Goal: Task Accomplishment & Management: Manage account settings

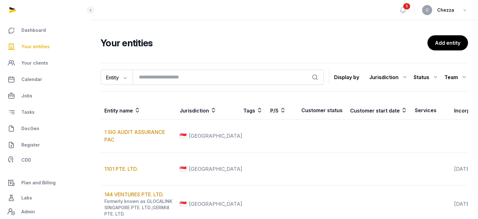
click at [34, 46] on span "Your entities" at bounding box center [35, 47] width 28 height 8
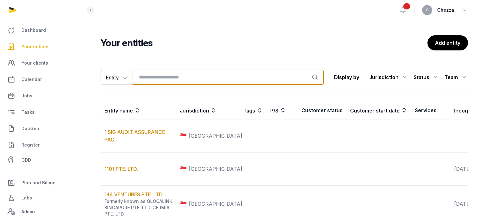
click at [170, 75] on input "search" at bounding box center [228, 76] width 191 height 15
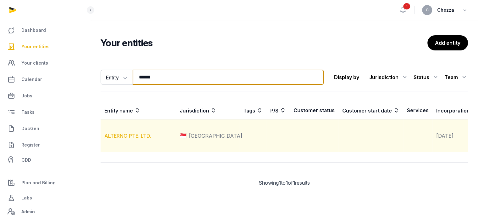
type input "******"
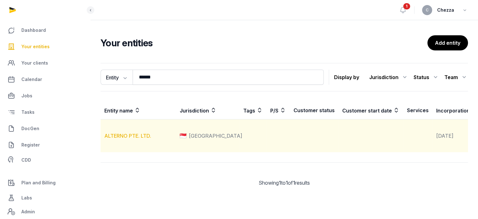
click at [132, 139] on link "ALTERNO PTE. LTD." at bounding box center [127, 135] width 47 height 6
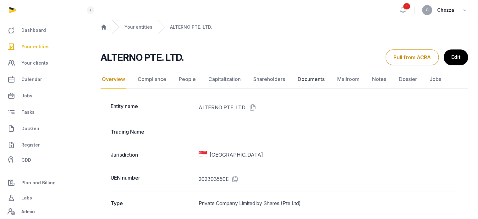
click at [307, 76] on link "Documents" at bounding box center [312, 79] width 30 height 18
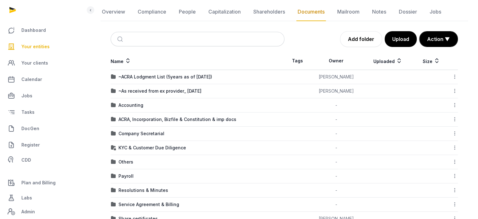
scroll to position [84, 0]
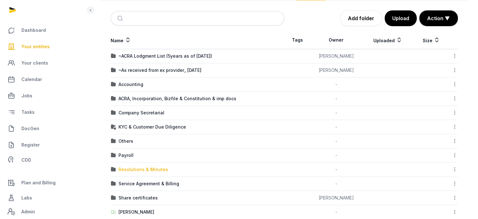
click at [133, 169] on div "Resolutions & Minutes" at bounding box center [144, 169] width 50 height 6
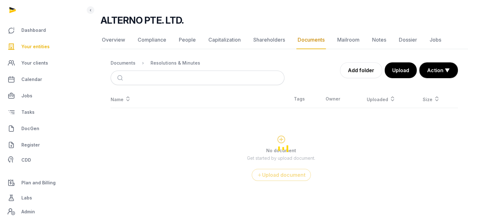
scroll to position [34, 0]
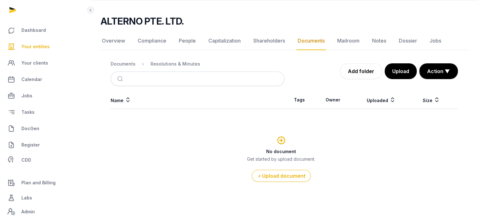
click at [125, 60] on ol "Documents Resolutions & Minutes" at bounding box center [156, 64] width 90 height 8
click at [125, 63] on div "Documents" at bounding box center [123, 64] width 25 height 6
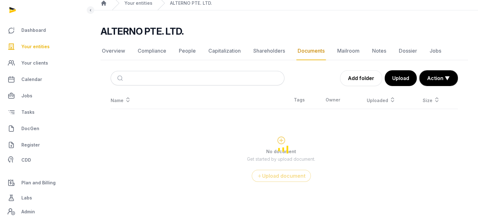
scroll to position [84, 0]
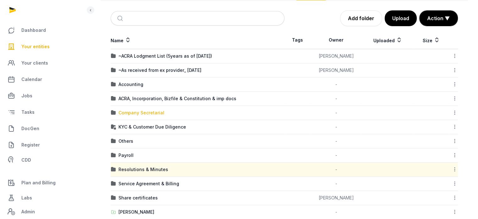
click at [137, 112] on div "Company Secretarial" at bounding box center [142, 112] width 46 height 6
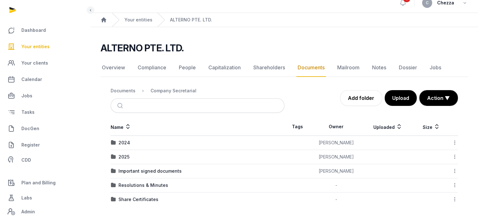
scroll to position [6, 0]
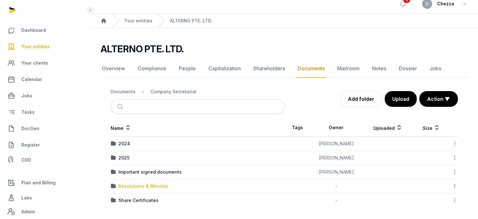
click at [137, 183] on div "Resolutions & Minutes" at bounding box center [144, 186] width 50 height 6
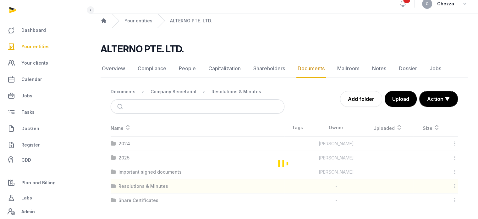
scroll to position [0, 0]
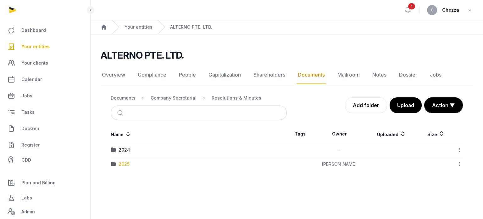
click at [121, 162] on div "2025" at bounding box center [124, 164] width 11 height 6
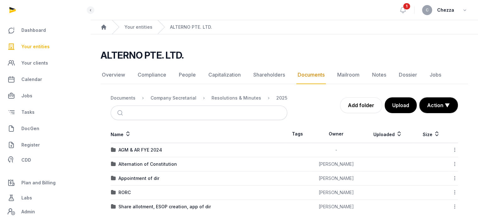
scroll to position [6, 0]
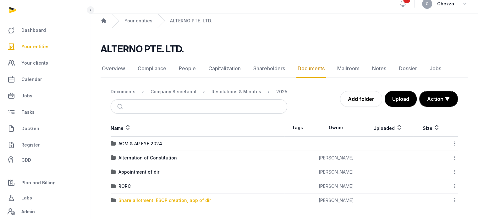
click at [153, 199] on div "Share allotment, ESOP creation, app of dir" at bounding box center [165, 200] width 92 height 6
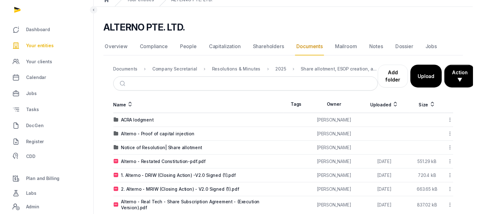
scroll to position [35, 0]
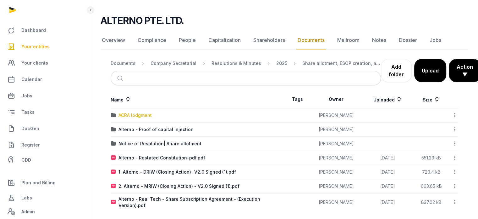
click at [142, 114] on div "ACRA lodgment" at bounding box center [135, 115] width 33 height 6
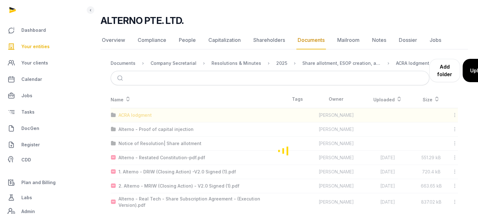
scroll to position [5, 0]
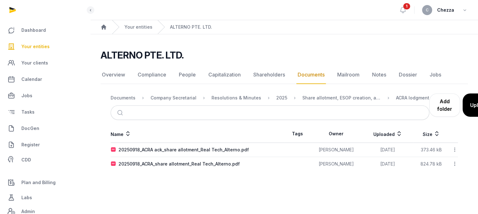
click at [175, 181] on main "Open sidebar 1 C Chezza Home Your entities ALTERNO PTE. LTD. ALTERNO PTE. LTD. …" at bounding box center [239, 107] width 478 height 214
click at [233, 180] on main "Open sidebar 1 C Chezza Home Your entities ALTERNO PTE. LTD. ALTERNO PTE. LTD. …" at bounding box center [239, 107] width 478 height 214
click at [471, 103] on button "Upload" at bounding box center [479, 104] width 33 height 23
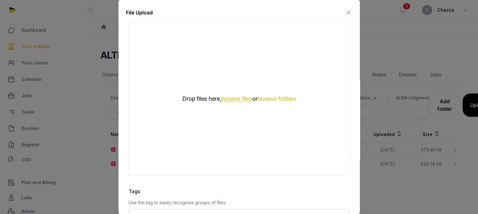
click at [236, 96] on button "browse files" at bounding box center [237, 99] width 31 height 6
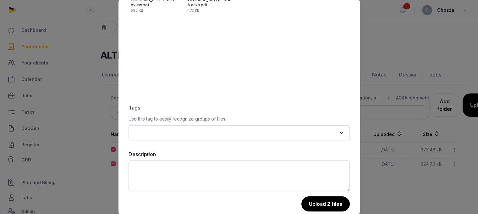
scroll to position [89, 0]
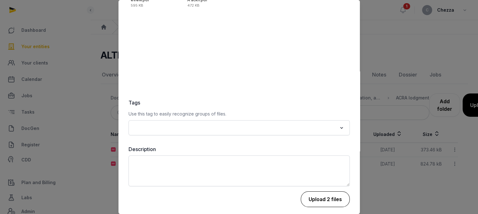
click at [319, 195] on button "Upload 2 files" at bounding box center [325, 199] width 49 height 16
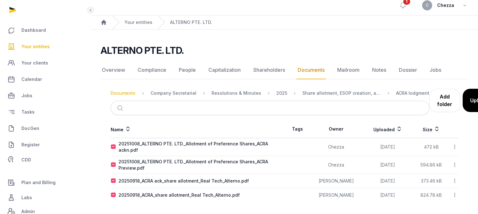
click at [116, 93] on div "Documents" at bounding box center [123, 93] width 25 height 6
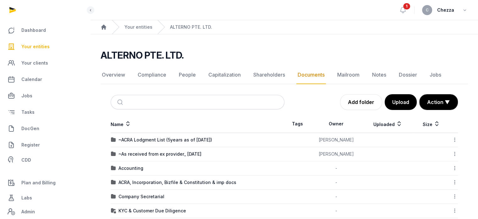
scroll to position [123, 0]
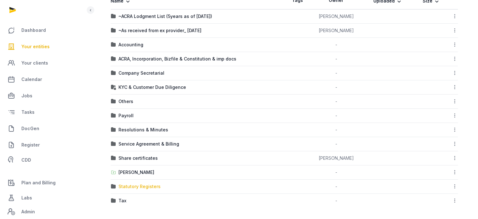
click at [143, 186] on div "Statutory Registers" at bounding box center [140, 186] width 42 height 6
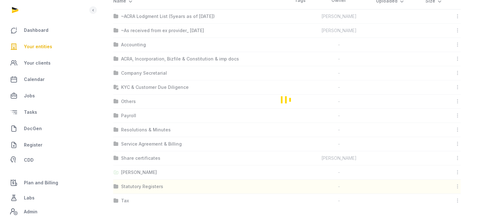
scroll to position [0, 0]
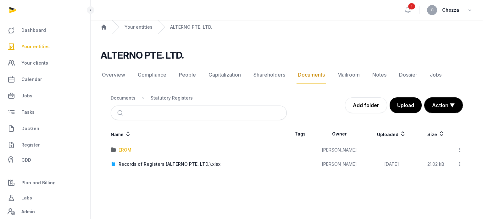
click at [129, 150] on div "EROM" at bounding box center [125, 150] width 13 height 6
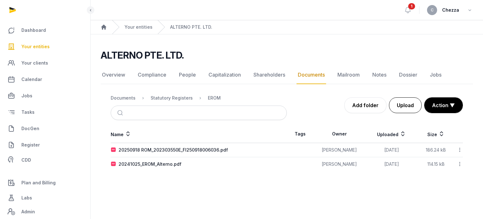
click at [408, 102] on button "Upload" at bounding box center [405, 105] width 33 height 16
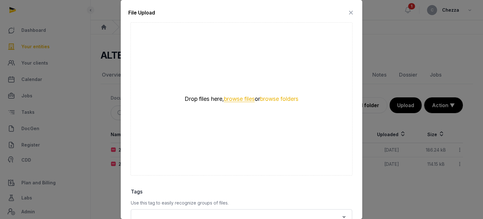
click at [234, 99] on button "browse files" at bounding box center [239, 99] width 31 height 6
click at [231, 96] on button "browse files" at bounding box center [239, 99] width 31 height 6
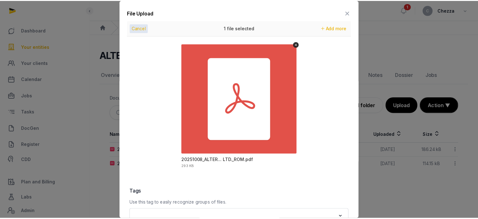
scroll to position [89, 0]
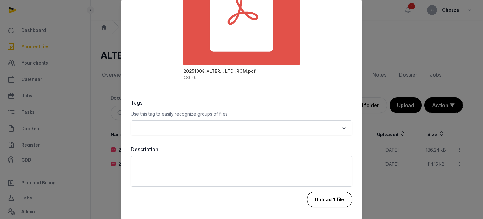
click at [335, 196] on button "Upload 1 file" at bounding box center [329, 199] width 45 height 16
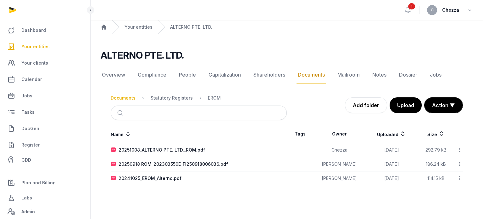
click at [119, 96] on div "Documents" at bounding box center [123, 98] width 25 height 6
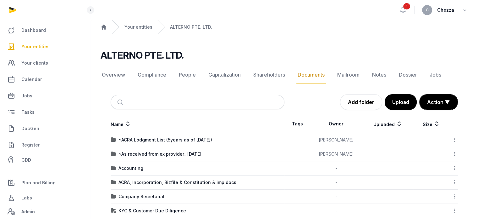
scroll to position [42, 0]
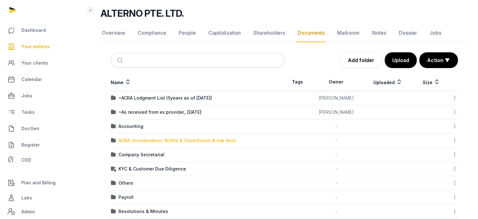
click at [178, 137] on div "ACRA, Incorporation, Bizfile & Constitution & imp docs" at bounding box center [178, 140] width 118 height 6
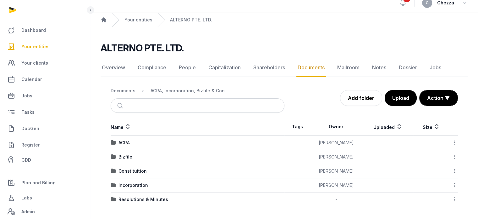
scroll to position [6, 0]
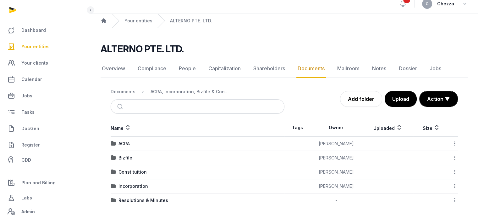
click at [126, 153] on td "Bizfile" at bounding box center [198, 158] width 174 height 14
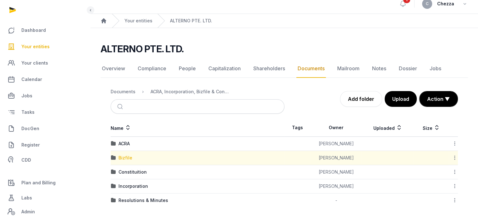
click at [127, 158] on div "Bizfile" at bounding box center [126, 157] width 14 height 6
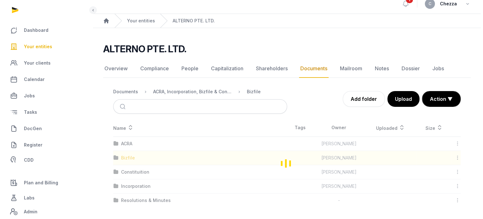
scroll to position [0, 0]
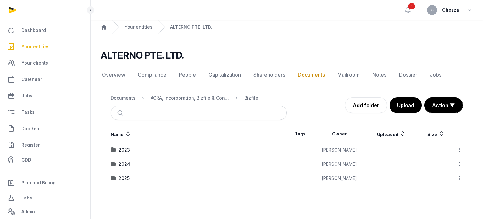
click at [123, 180] on td "2025" at bounding box center [199, 178] width 176 height 14
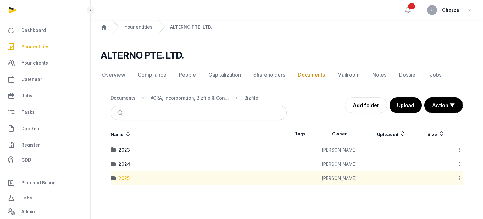
click at [124, 176] on div "2025" at bounding box center [124, 178] width 11 height 6
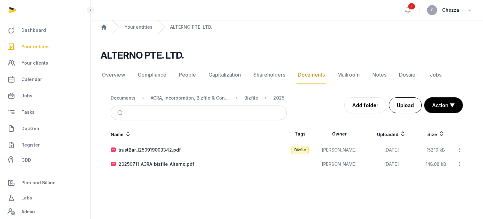
click at [404, 106] on button "Upload" at bounding box center [405, 105] width 33 height 16
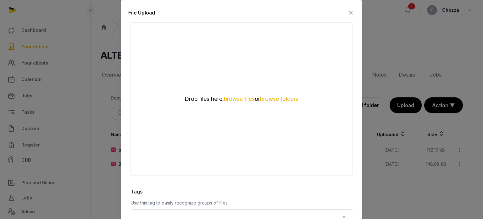
click at [225, 99] on button "browse files" at bounding box center [239, 99] width 31 height 6
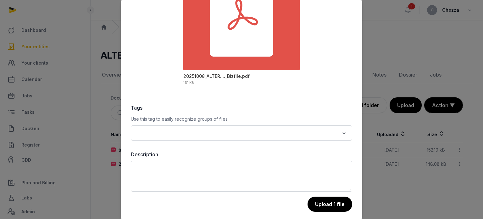
scroll to position [89, 0]
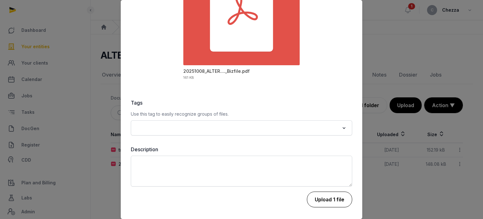
click at [317, 198] on button "Upload 1 file" at bounding box center [329, 199] width 45 height 16
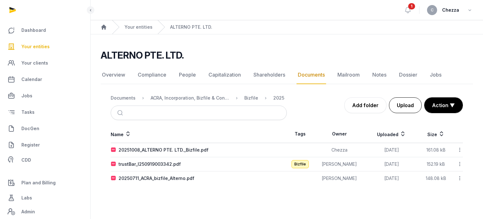
click at [403, 107] on button "Upload" at bounding box center [405, 105] width 33 height 16
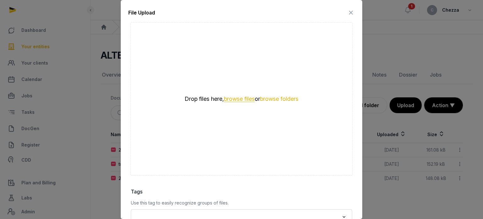
click at [234, 99] on button "browse files" at bounding box center [239, 99] width 31 height 6
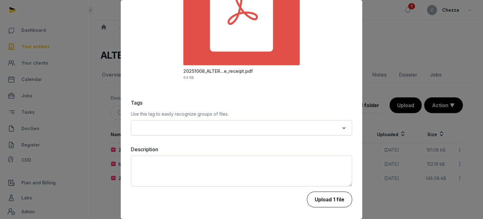
click at [323, 199] on button "Upload 1 file" at bounding box center [329, 199] width 45 height 16
